Goal: Task Accomplishment & Management: Manage account settings

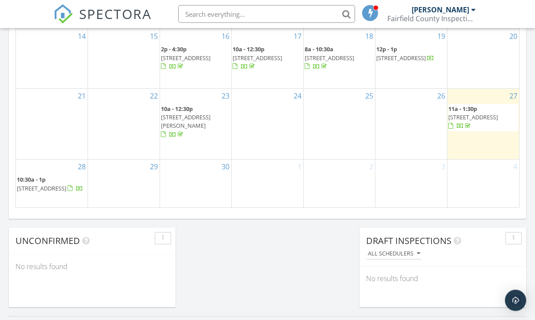
scroll to position [612, 0]
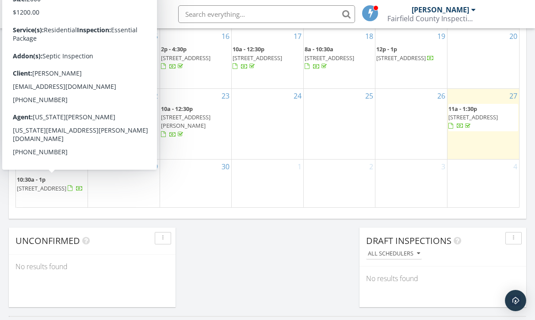
click at [66, 184] on span "185 Wilton Rd, Westport 06880" at bounding box center [41, 188] width 49 height 8
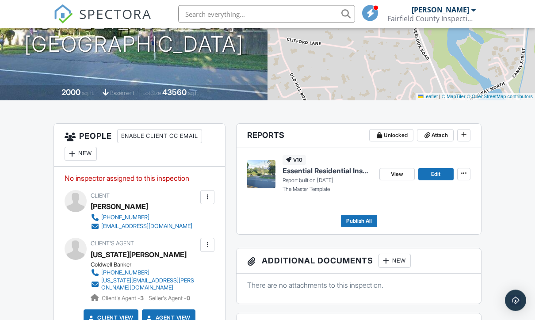
scroll to position [206, 0]
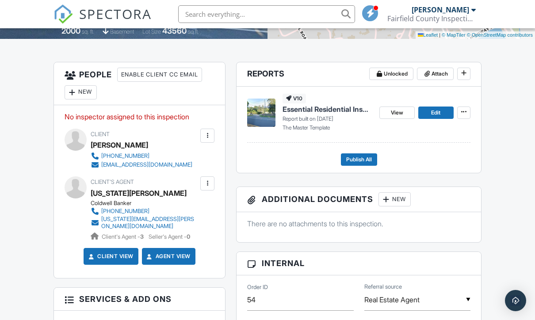
click at [402, 112] on span "View" at bounding box center [397, 112] width 12 height 9
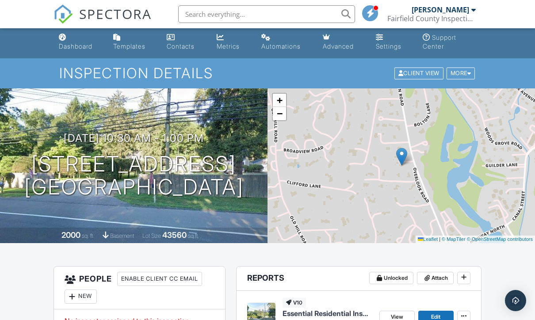
scroll to position [0, 0]
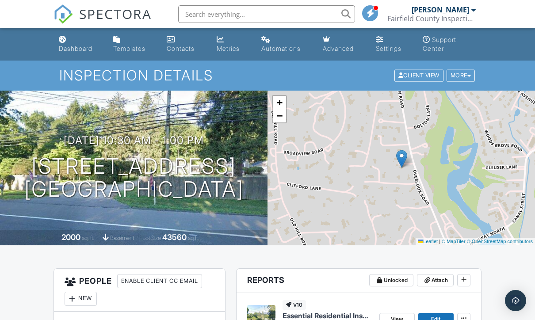
click at [468, 75] on div at bounding box center [469, 76] width 4 height 6
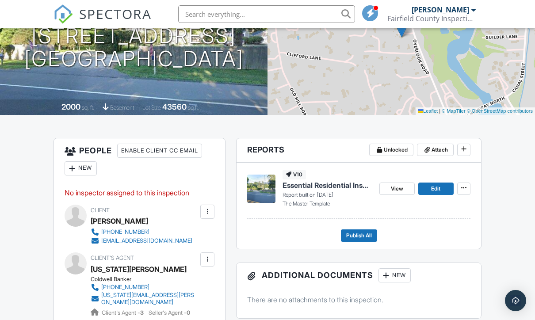
scroll to position [143, 0]
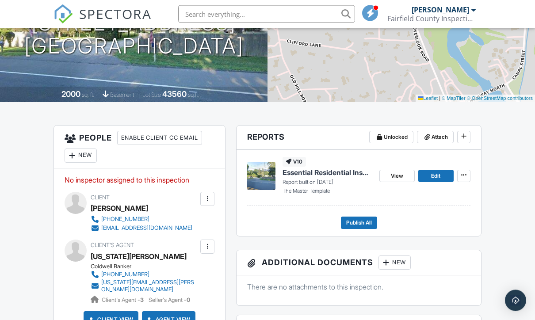
click at [434, 172] on span "Edit" at bounding box center [435, 176] width 9 height 9
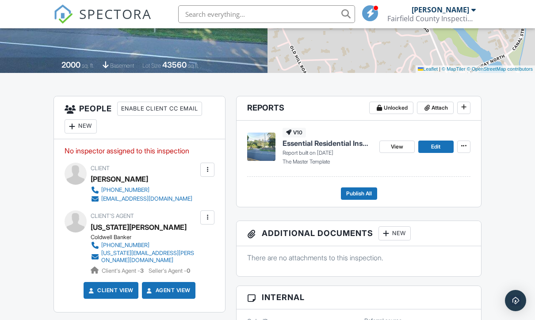
click at [150, 146] on p "No inspector assigned to this inspection" at bounding box center [140, 151] width 150 height 10
click at [159, 146] on p "No inspector assigned to this inspection" at bounding box center [140, 151] width 150 height 10
click at [158, 144] on div "No inspector assigned to this inspection Update Client First name Alexia Last n…" at bounding box center [139, 225] width 171 height 173
click at [86, 131] on div "New" at bounding box center [81, 126] width 32 height 14
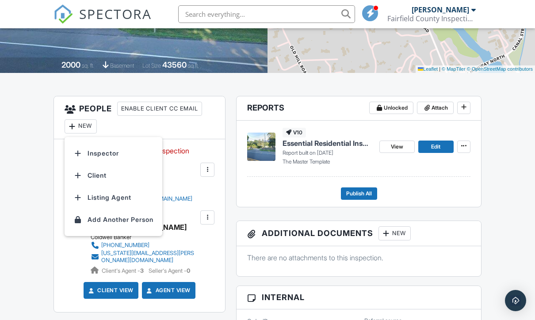
click at [113, 153] on li "Inspector" at bounding box center [113, 153] width 87 height 22
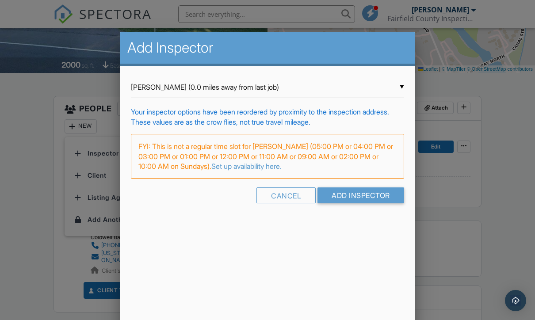
click at [376, 203] on input "Add Inspector" at bounding box center [360, 195] width 87 height 16
